Goal: Transaction & Acquisition: Purchase product/service

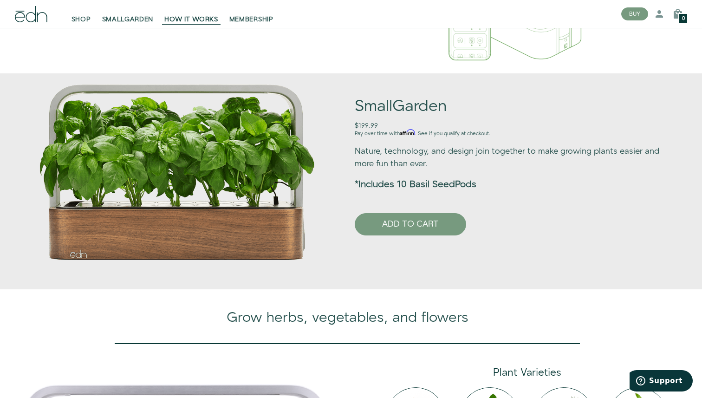
scroll to position [586, 0]
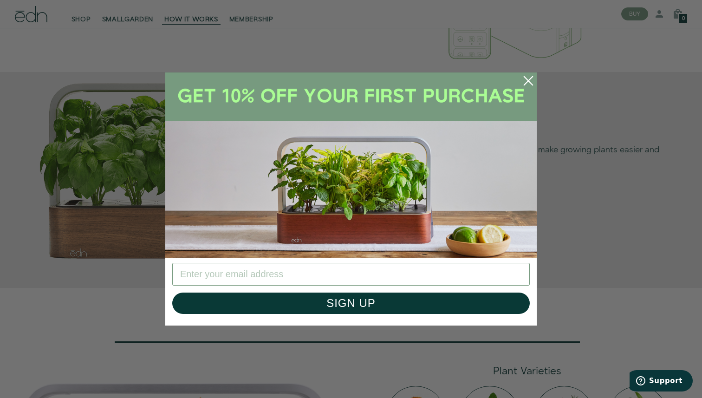
click at [529, 78] on circle "Close dialog" at bounding box center [528, 81] width 20 height 20
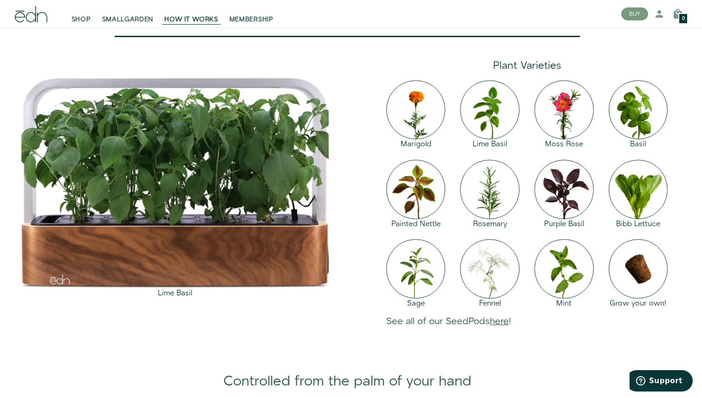
scroll to position [895, 0]
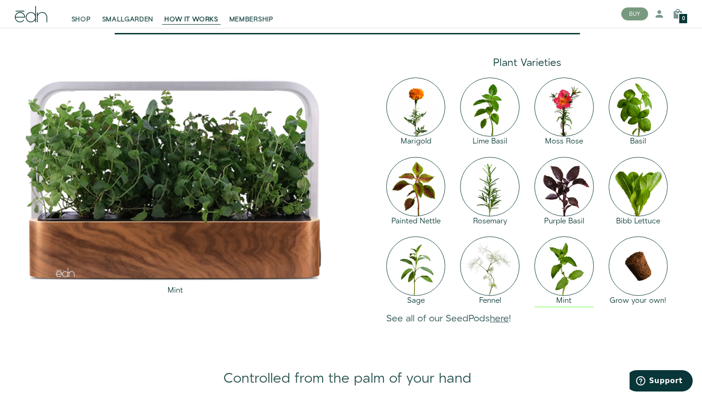
click at [557, 296] on img at bounding box center [564, 265] width 59 height 59
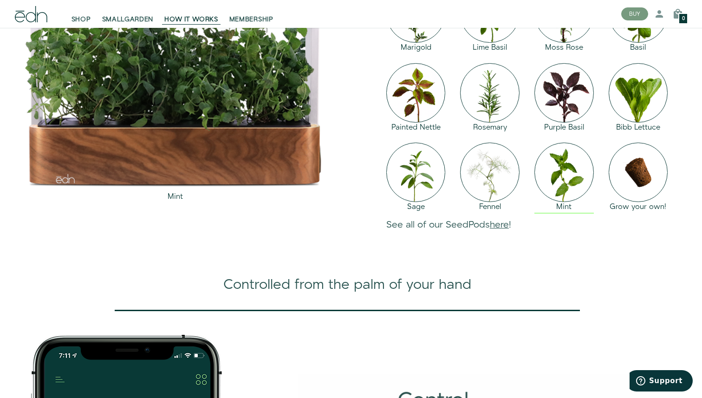
scroll to position [991, 0]
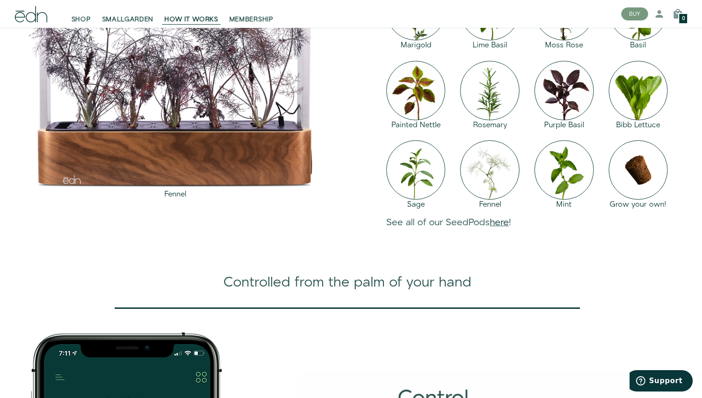
click at [504, 229] on link "here" at bounding box center [499, 222] width 19 height 13
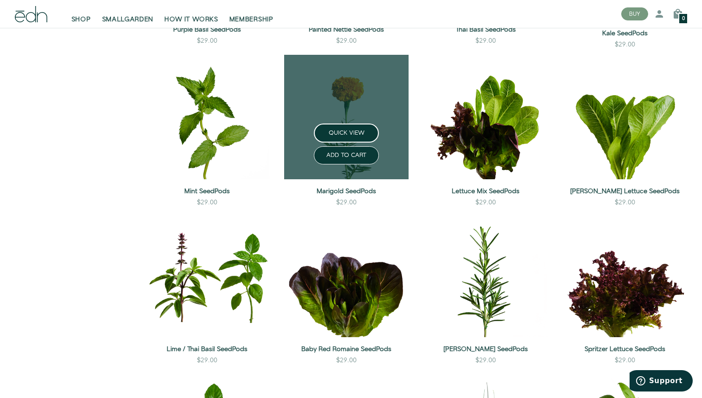
scroll to position [453, 0]
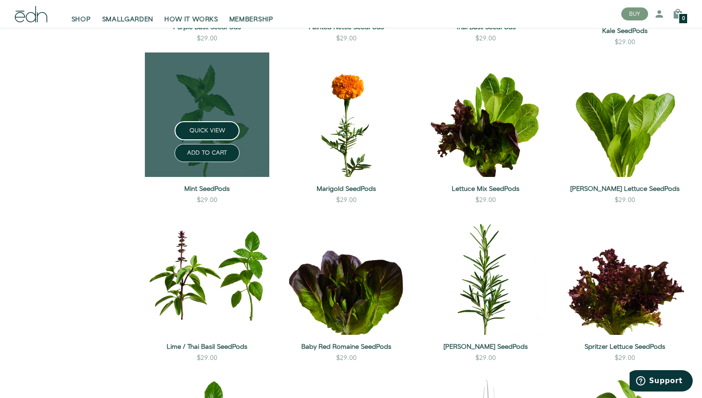
click at [242, 116] on link at bounding box center [207, 114] width 125 height 125
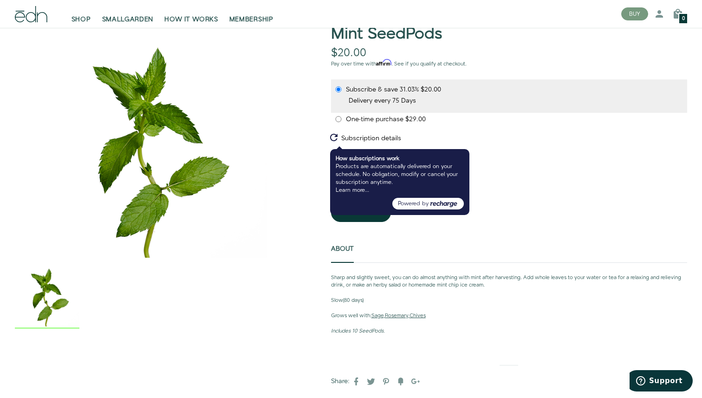
scroll to position [83, 0]
